Goal: Task Accomplishment & Management: Manage account settings

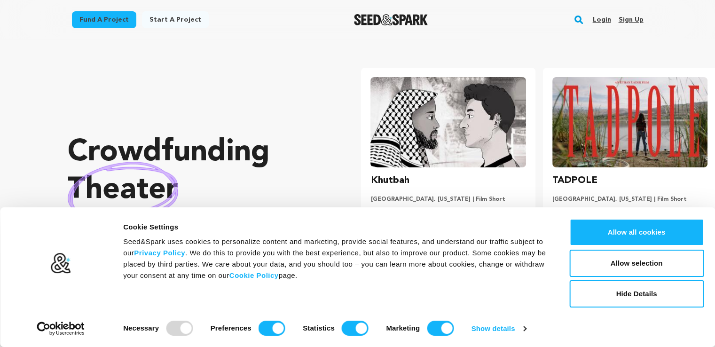
click at [622, 15] on link "Sign up" at bounding box center [630, 19] width 25 height 15
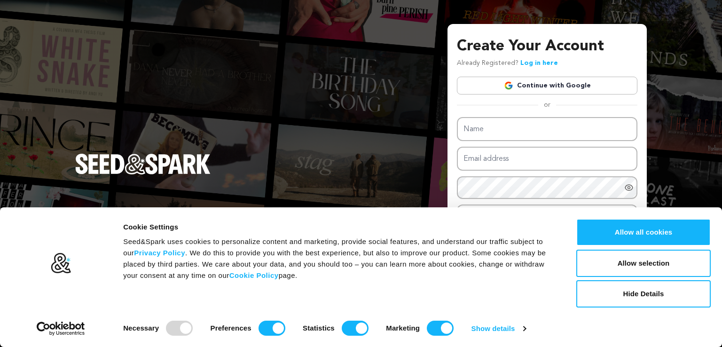
click at [543, 86] on link "Continue with Google" at bounding box center [547, 86] width 181 height 18
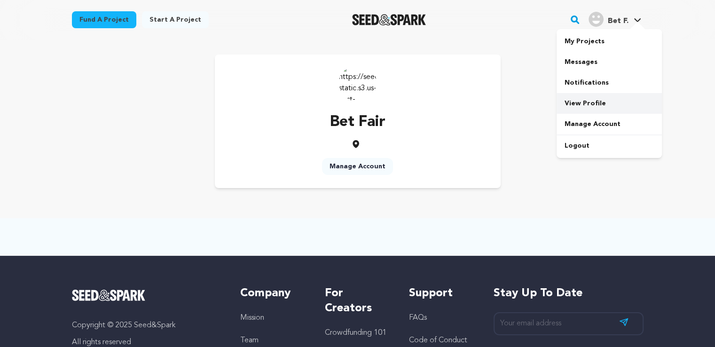
click at [573, 98] on link "View Profile" at bounding box center [609, 103] width 105 height 21
click at [585, 123] on link "Manage Account" at bounding box center [609, 124] width 105 height 21
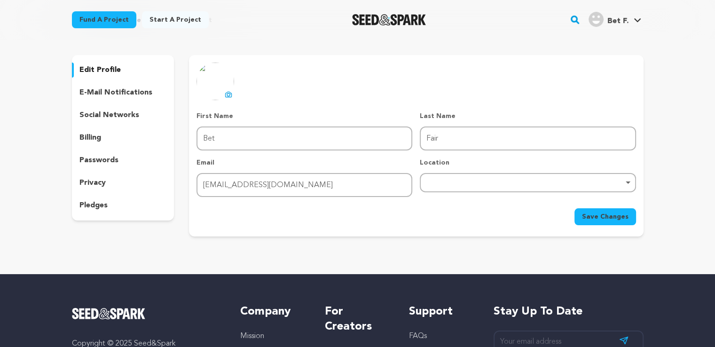
scroll to position [43, 0]
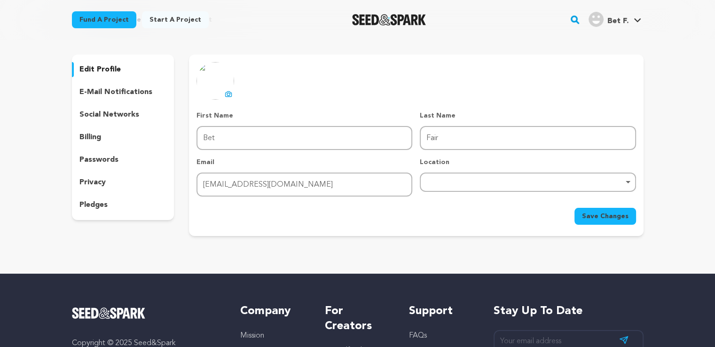
click at [124, 110] on p "social networks" at bounding box center [109, 114] width 60 height 11
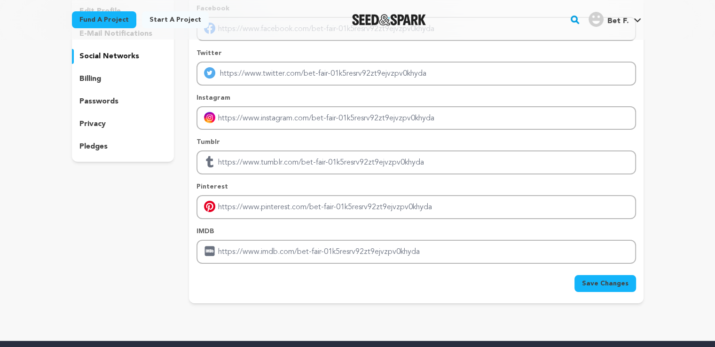
scroll to position [103, 0]
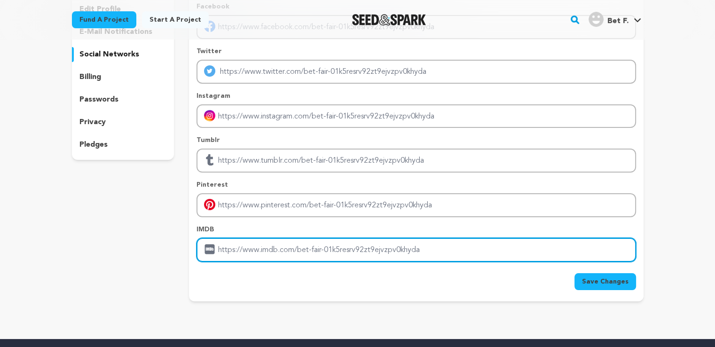
click at [239, 245] on input "Enter IMDB profile link" at bounding box center [415, 250] width 439 height 24
drag, startPoint x: 421, startPoint y: 248, endPoint x: 282, endPoint y: 176, distance: 156.8
click at [282, 176] on div "Facebook Twitter Instagram Tumblr Pinterest IMDB" at bounding box center [415, 132] width 439 height 260
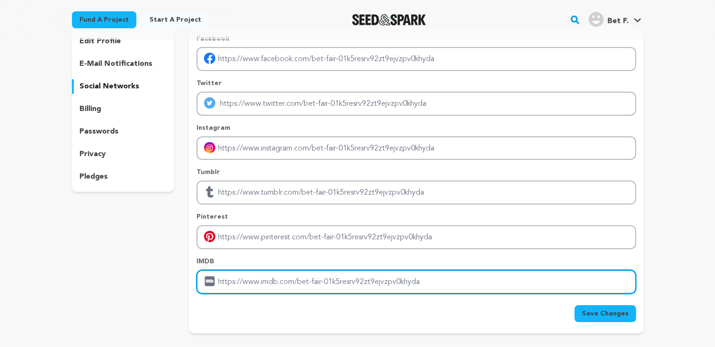
scroll to position [77, 0]
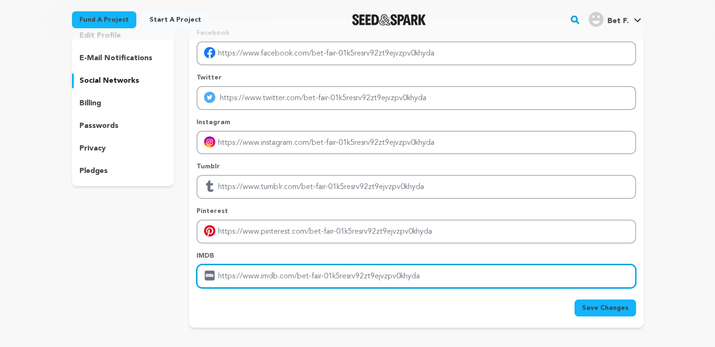
paste input "https://fairbet9.in/"
type input "https://fairbet9.in/"
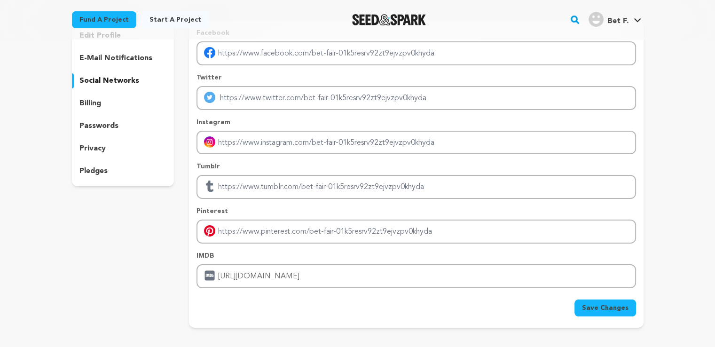
click at [595, 299] on button "Save Changes" at bounding box center [605, 307] width 62 height 17
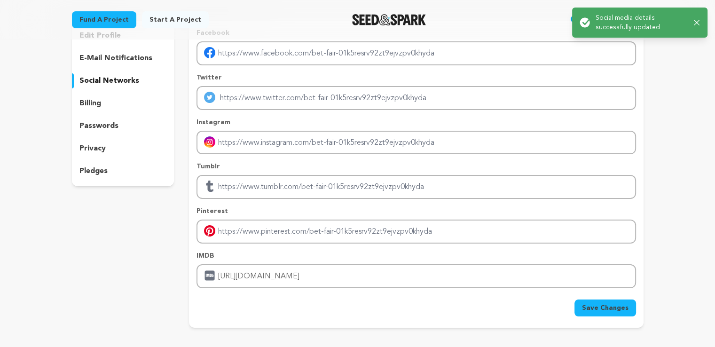
scroll to position [0, 0]
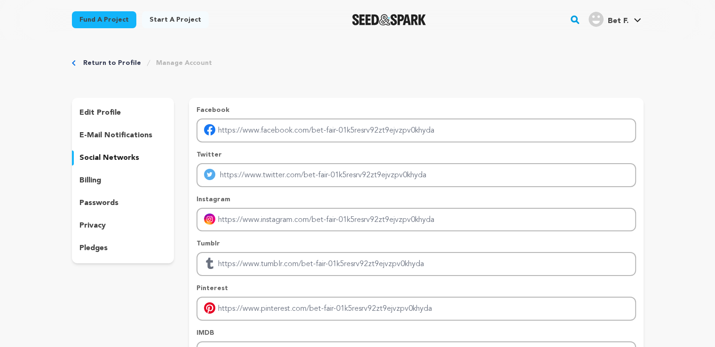
click at [131, 109] on div "edit profile" at bounding box center [123, 112] width 102 height 15
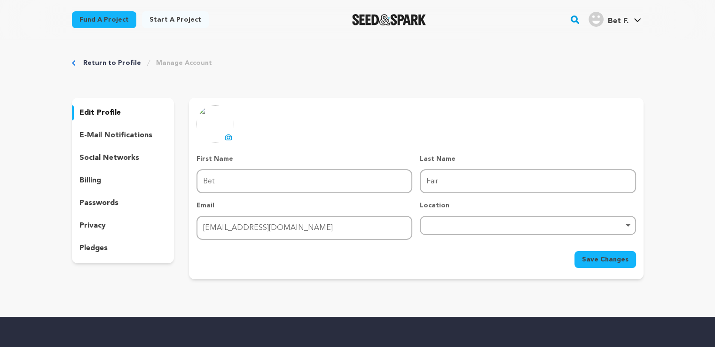
click at [622, 24] on span "Bet F." at bounding box center [617, 21] width 21 height 8
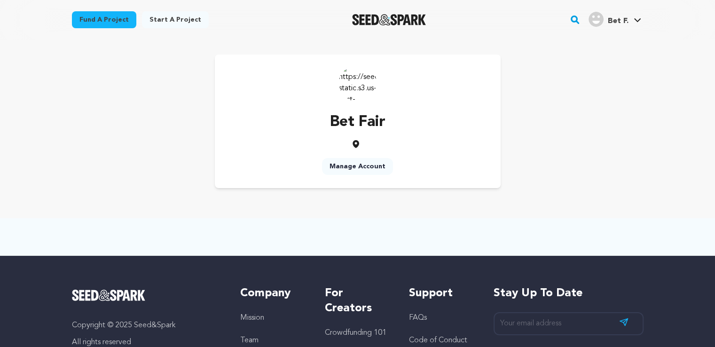
click at [355, 141] on icon at bounding box center [356, 144] width 7 height 8
click at [355, 143] on icon at bounding box center [355, 143] width 9 height 9
click at [366, 165] on link "Manage Account" at bounding box center [357, 166] width 71 height 17
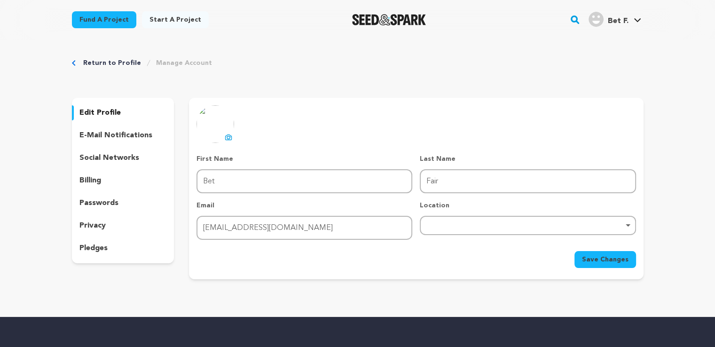
drag, startPoint x: 229, startPoint y: 168, endPoint x: 223, endPoint y: 175, distance: 9.7
click at [223, 175] on div "First Name First Name Bet" at bounding box center [304, 173] width 216 height 39
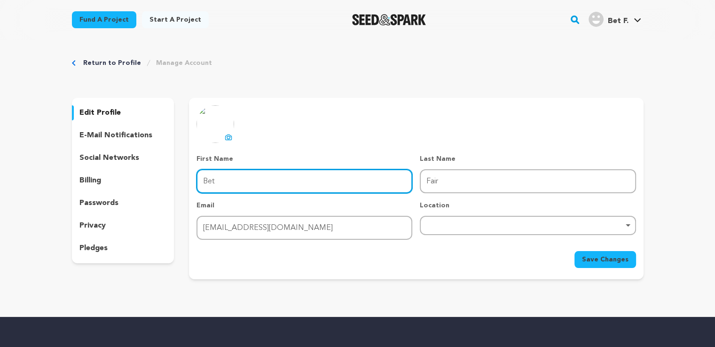
click at [223, 175] on input "Bet" at bounding box center [304, 181] width 216 height 24
type input "fair"
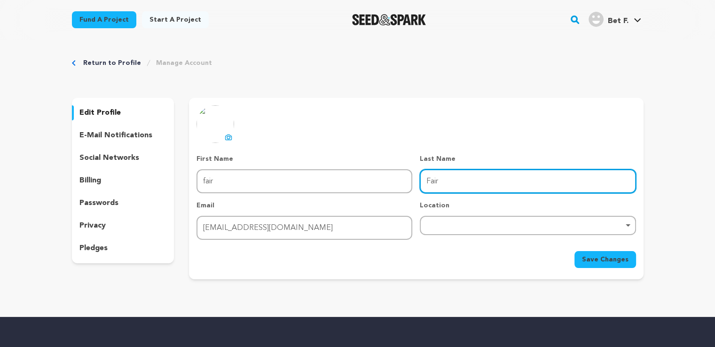
click at [443, 179] on input "Fair" at bounding box center [528, 181] width 216 height 24
type input "bet9"
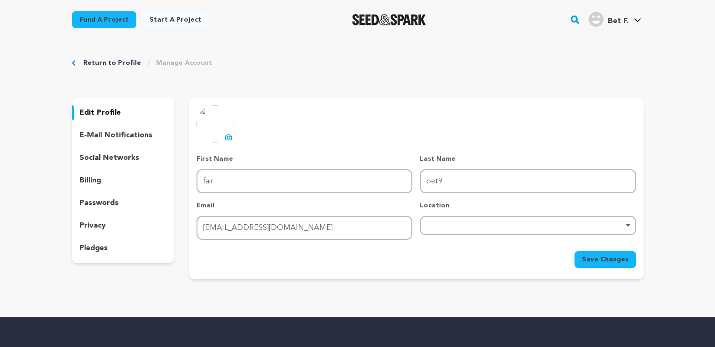
click at [616, 256] on span "Save Changes" at bounding box center [605, 259] width 47 height 9
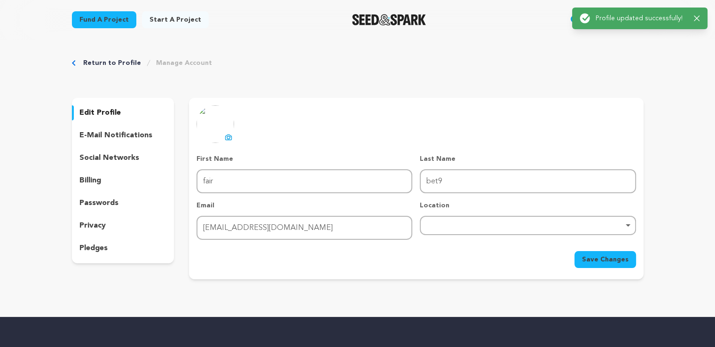
click at [103, 158] on p "social networks" at bounding box center [109, 157] width 60 height 11
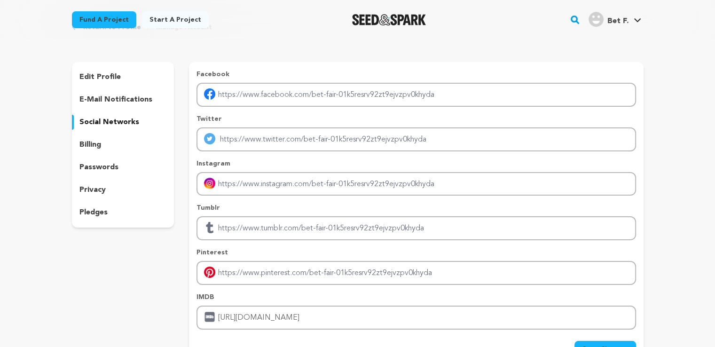
scroll to position [35, 0]
click at [611, 11] on link "Bet F. Bet F." at bounding box center [615, 18] width 56 height 17
